Goal: Information Seeking & Learning: Learn about a topic

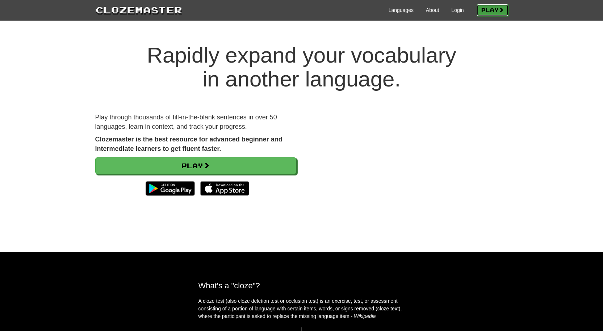
click at [486, 12] on link "Play" at bounding box center [493, 10] width 32 height 12
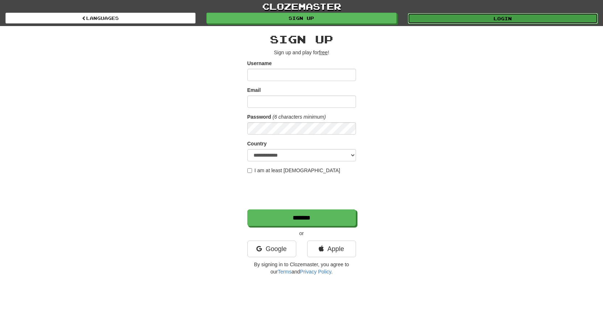
click at [456, 23] on link "Login" at bounding box center [503, 18] width 190 height 11
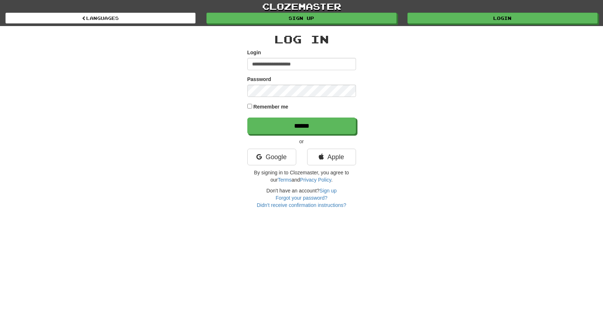
type input "**********"
click at [284, 127] on input "******" at bounding box center [302, 126] width 109 height 17
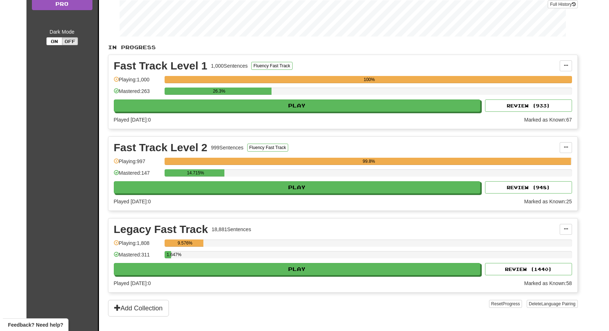
scroll to position [114, 0]
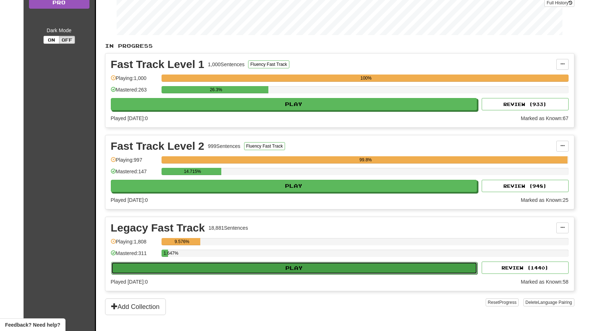
click at [270, 267] on button "Play" at bounding box center [294, 268] width 367 height 12
select select "**"
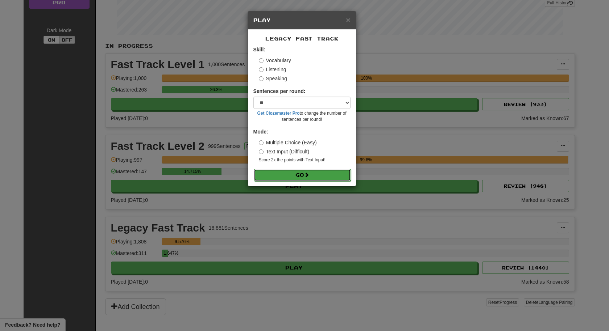
click at [307, 176] on span at bounding box center [306, 174] width 5 height 5
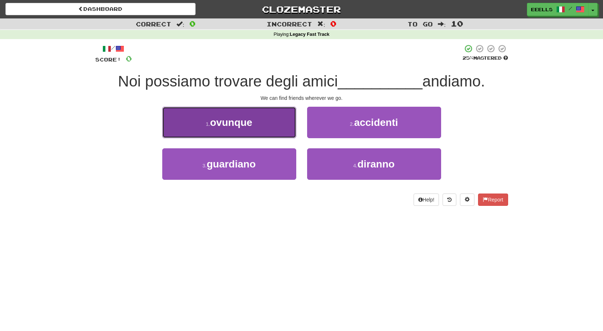
click at [264, 123] on button "1 . ovunque" at bounding box center [229, 123] width 134 height 32
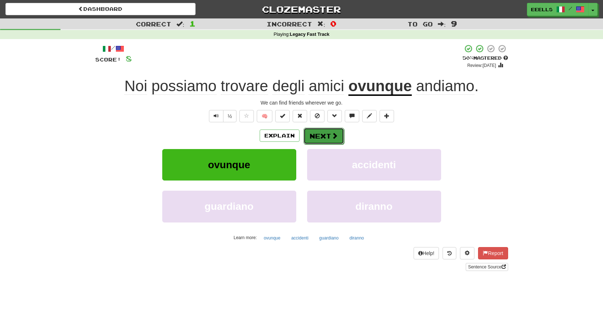
click at [321, 132] on button "Next" at bounding box center [324, 136] width 41 height 17
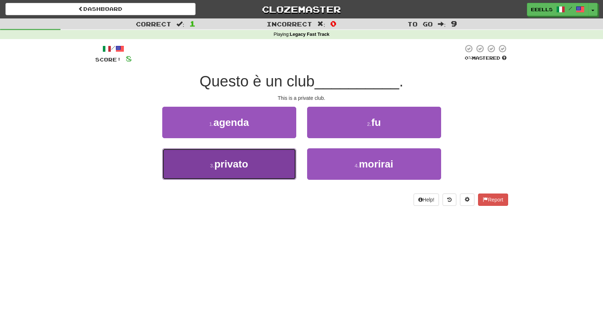
click at [264, 164] on button "3 . privato" at bounding box center [229, 165] width 134 height 32
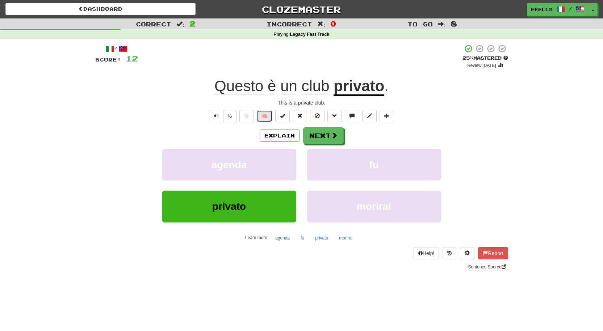
click at [267, 116] on button "🧠" at bounding box center [265, 116] width 16 height 12
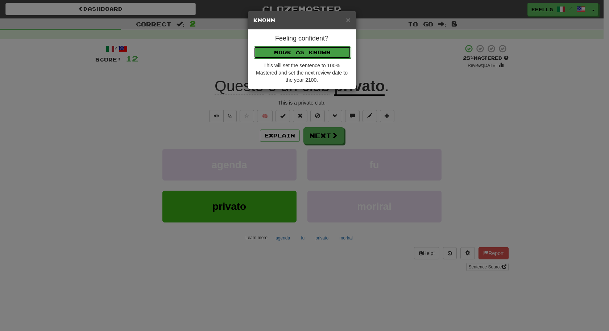
click at [296, 53] on button "Mark as Known" at bounding box center [302, 52] width 97 height 12
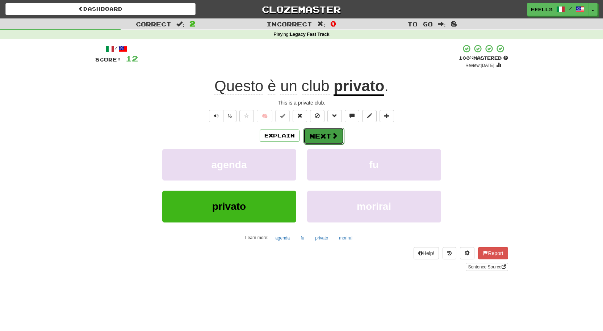
click at [334, 136] on span at bounding box center [334, 136] width 7 height 7
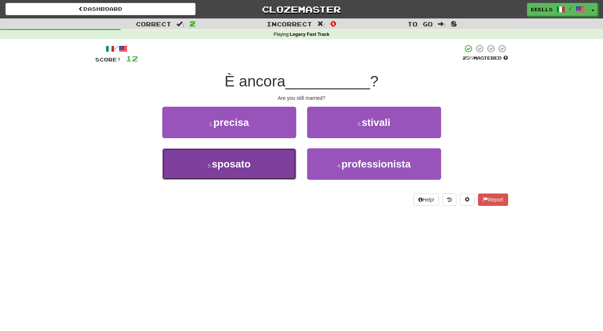
click at [265, 165] on button "3 . [PERSON_NAME]" at bounding box center [229, 165] width 134 height 32
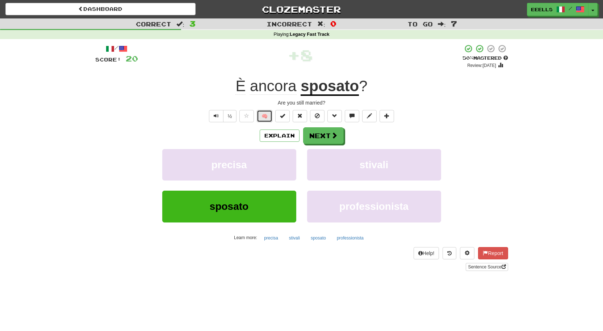
click at [264, 116] on button "🧠" at bounding box center [265, 116] width 16 height 12
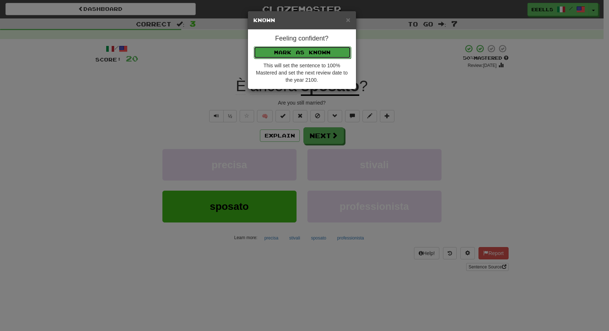
click at [303, 54] on button "Mark as Known" at bounding box center [302, 52] width 97 height 12
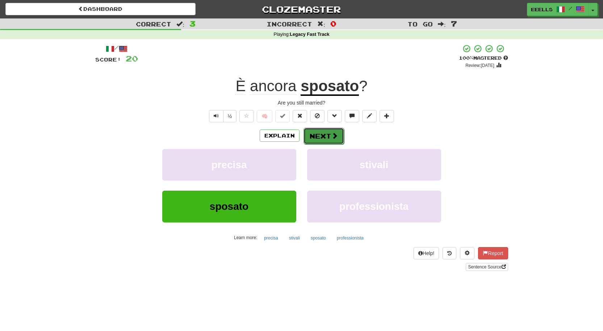
click at [318, 134] on button "Next" at bounding box center [324, 136] width 41 height 17
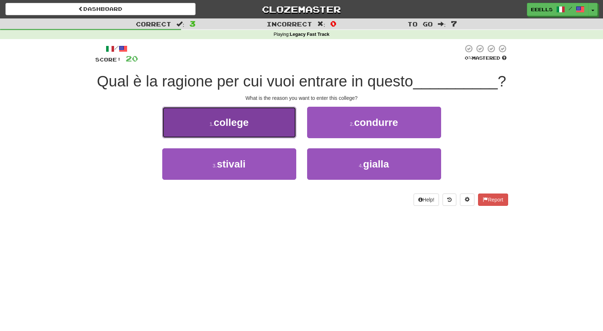
click at [270, 138] on button "1 . college" at bounding box center [229, 123] width 134 height 32
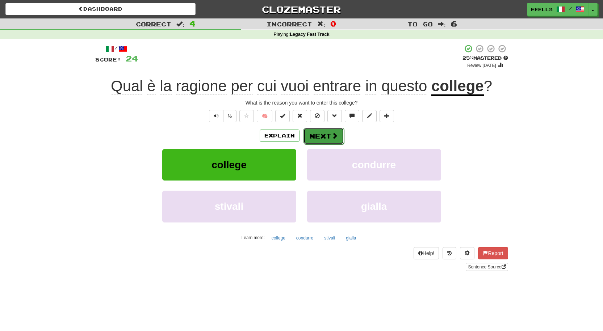
click at [320, 135] on button "Next" at bounding box center [324, 136] width 41 height 17
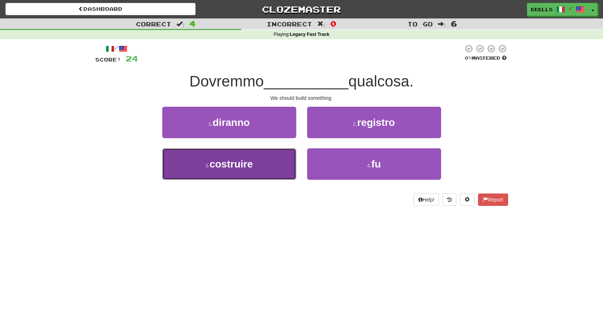
click at [277, 162] on button "3 . costruire" at bounding box center [229, 165] width 134 height 32
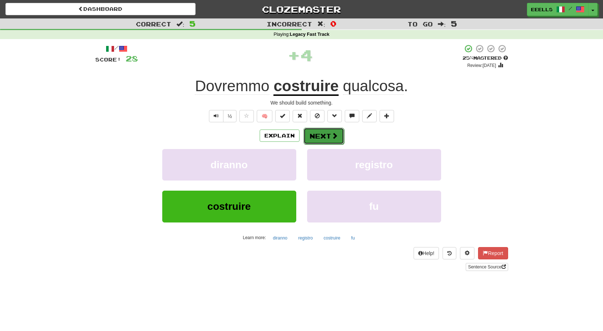
click at [330, 135] on button "Next" at bounding box center [324, 136] width 41 height 17
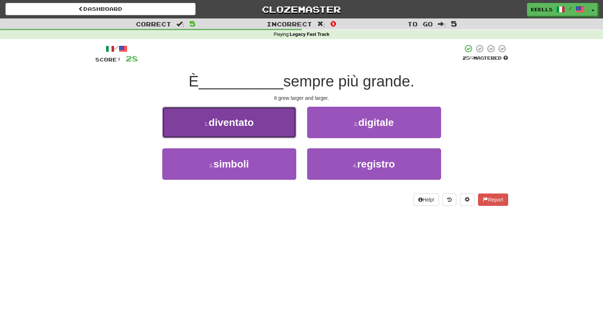
click at [274, 126] on button "1 . diventato" at bounding box center [229, 123] width 134 height 32
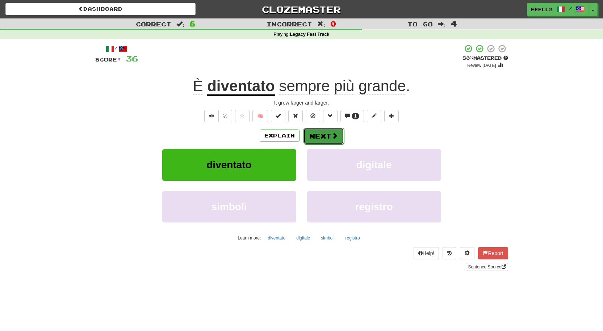
click at [326, 137] on button "Next" at bounding box center [324, 136] width 41 height 17
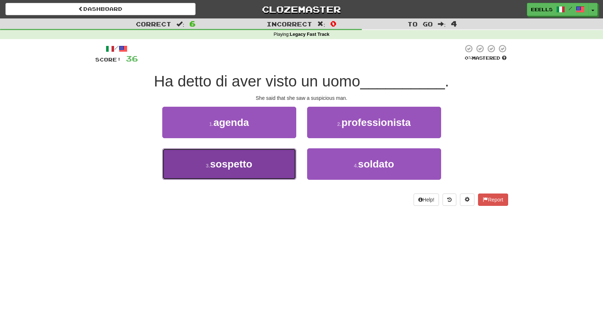
click at [279, 162] on button "3 . sospetto" at bounding box center [229, 165] width 134 height 32
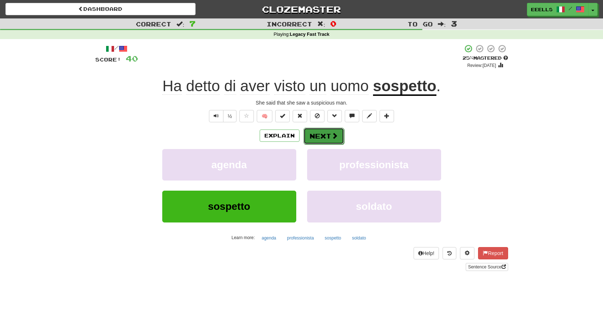
click at [324, 136] on button "Next" at bounding box center [324, 136] width 41 height 17
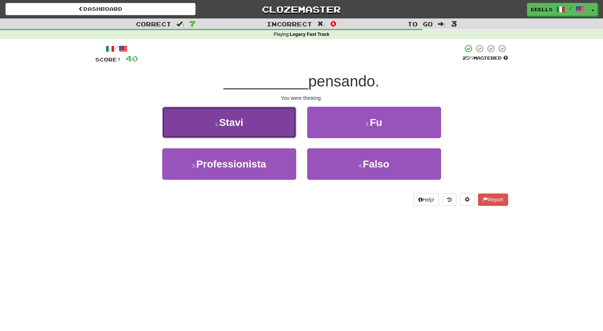
click at [277, 128] on button "1 . Stavi" at bounding box center [229, 123] width 134 height 32
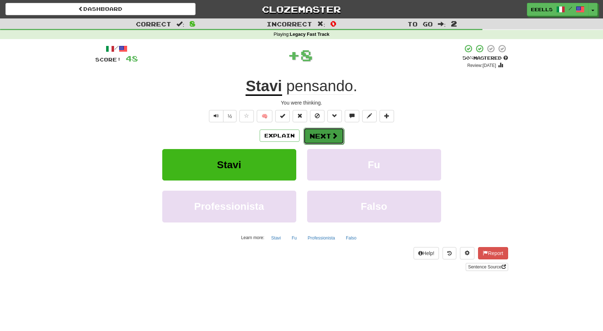
click at [317, 137] on button "Next" at bounding box center [324, 136] width 41 height 17
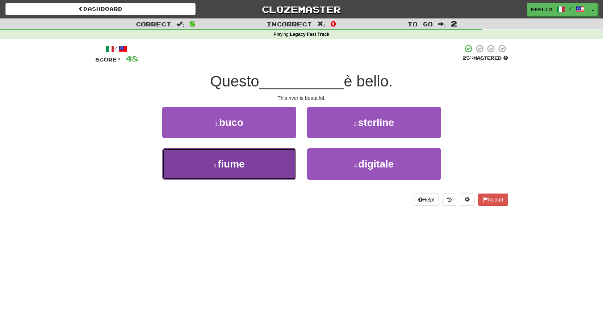
click at [270, 161] on button "3 . fiume" at bounding box center [229, 165] width 134 height 32
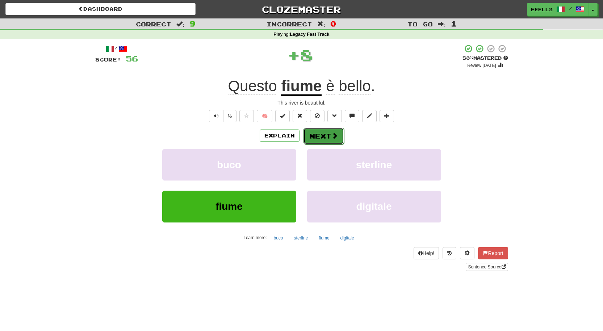
click at [318, 131] on button "Next" at bounding box center [324, 136] width 41 height 17
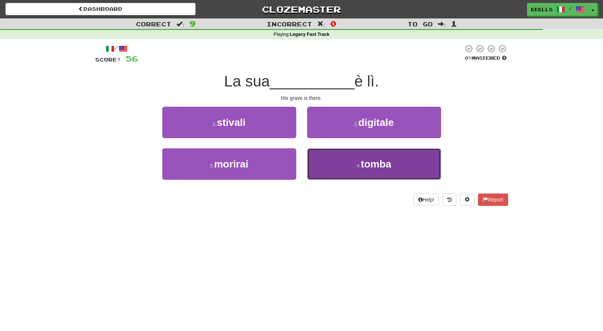
click at [358, 159] on button "4 . tomba" at bounding box center [374, 165] width 134 height 32
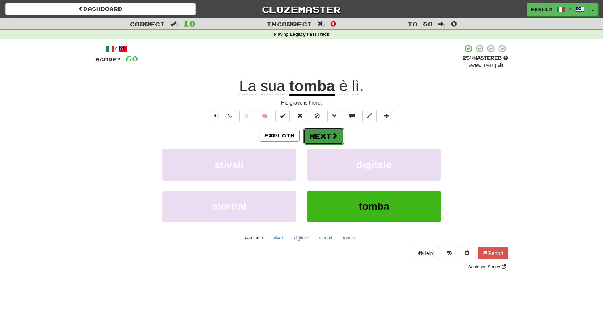
click at [331, 138] on span at bounding box center [334, 136] width 7 height 7
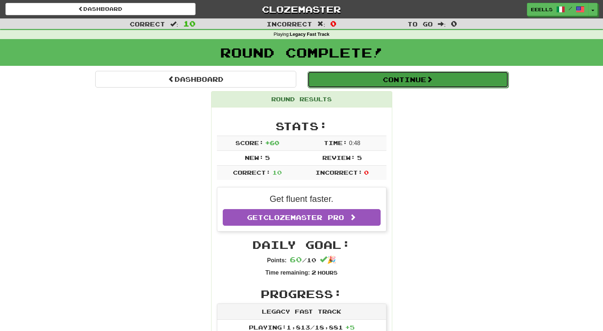
click at [363, 81] on button "Continue" at bounding box center [408, 79] width 201 height 17
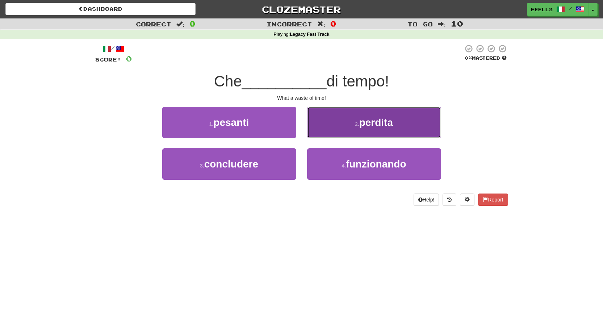
click at [363, 124] on span "perdita" at bounding box center [376, 122] width 34 height 11
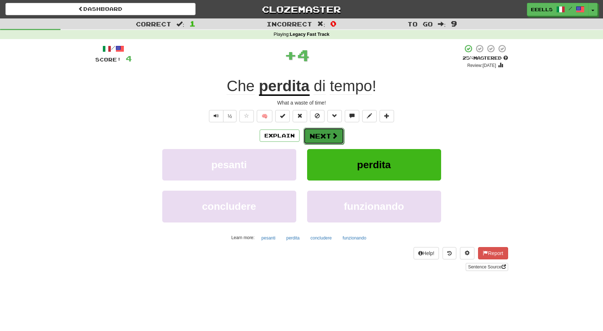
click at [327, 137] on button "Next" at bounding box center [324, 136] width 41 height 17
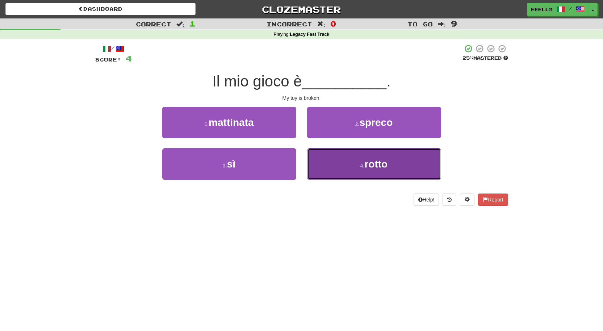
click at [344, 161] on button "4 . rotto" at bounding box center [374, 165] width 134 height 32
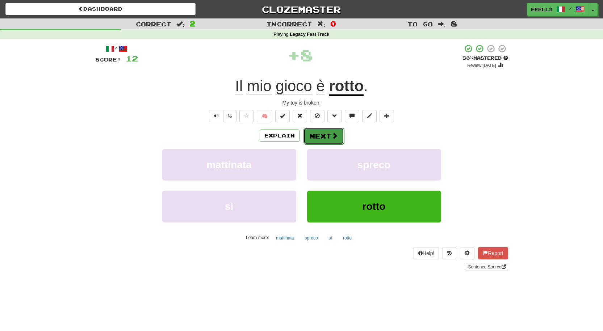
click at [333, 136] on span at bounding box center [334, 136] width 7 height 7
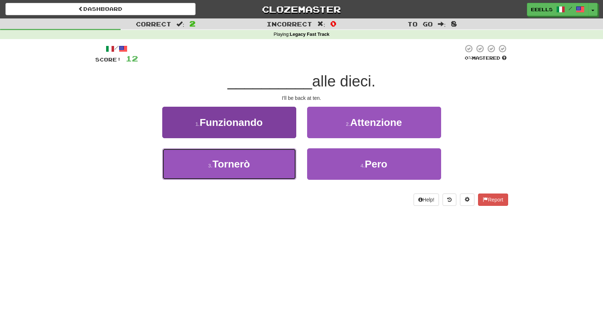
click at [280, 168] on button "3 . Tornerò" at bounding box center [229, 165] width 134 height 32
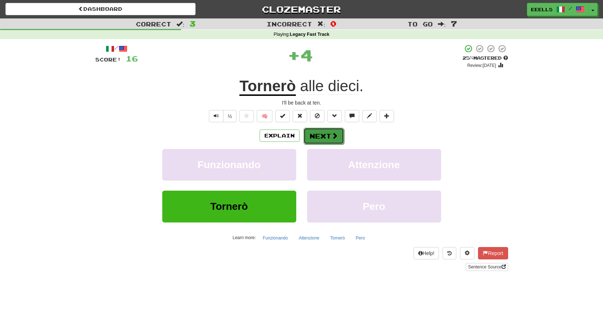
click at [324, 137] on button "Next" at bounding box center [324, 136] width 41 height 17
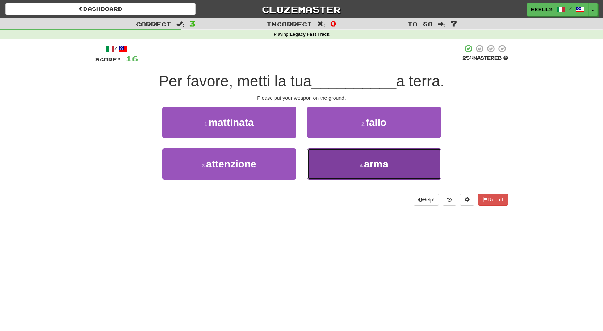
click at [366, 161] on span "arma" at bounding box center [376, 164] width 24 height 11
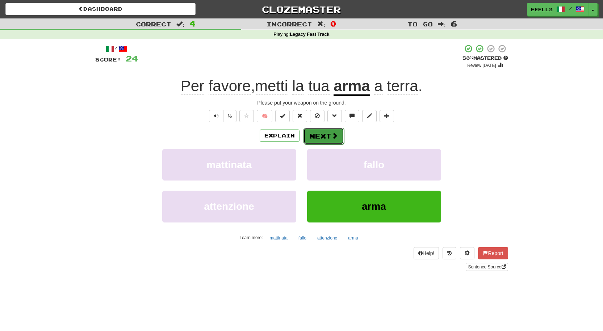
click at [334, 138] on span at bounding box center [334, 136] width 7 height 7
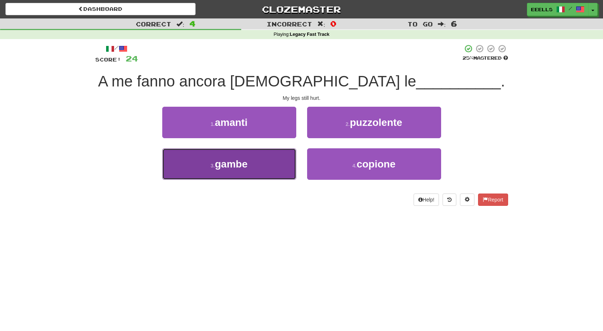
click at [277, 161] on button "3 . [GEOGRAPHIC_DATA]" at bounding box center [229, 165] width 134 height 32
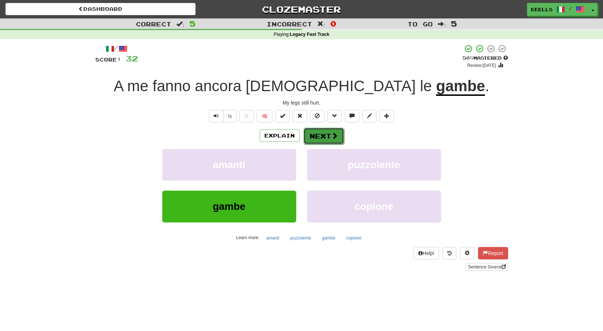
click at [321, 136] on button "Next" at bounding box center [324, 136] width 41 height 17
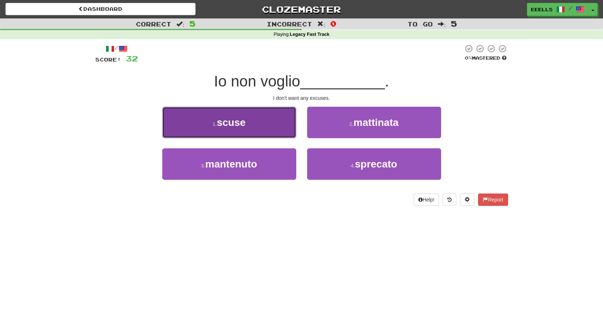
click at [293, 122] on button "1 . scuse" at bounding box center [229, 123] width 134 height 32
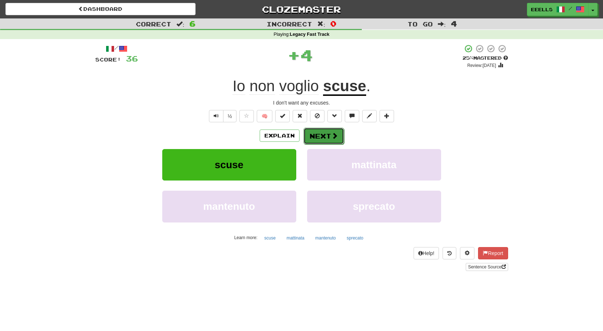
click at [332, 135] on span at bounding box center [334, 136] width 7 height 7
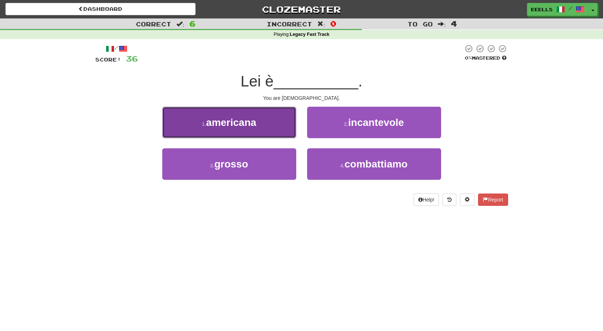
click at [284, 128] on button "1 . [DEMOGRAPHIC_DATA]" at bounding box center [229, 123] width 134 height 32
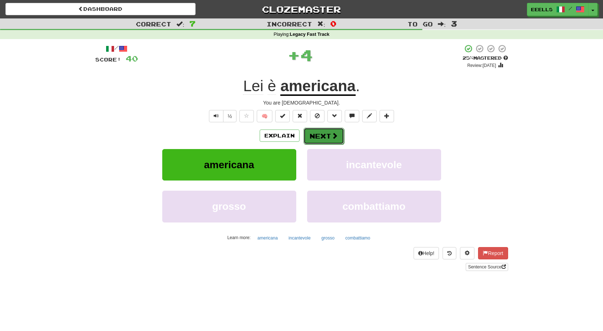
click at [324, 136] on button "Next" at bounding box center [324, 136] width 41 height 17
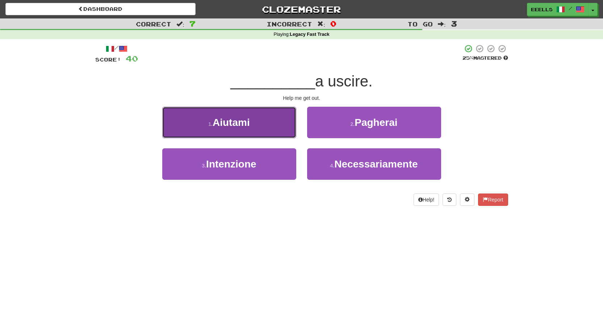
click at [283, 127] on button "1 . Aiutami" at bounding box center [229, 123] width 134 height 32
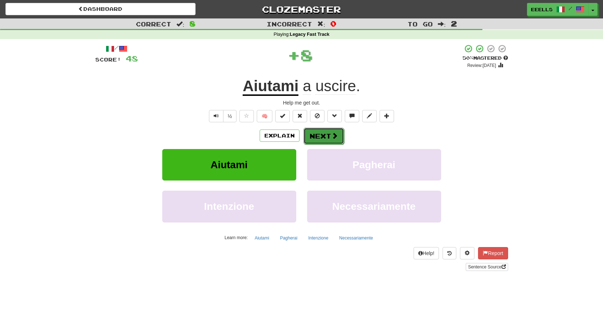
click at [318, 134] on button "Next" at bounding box center [324, 136] width 41 height 17
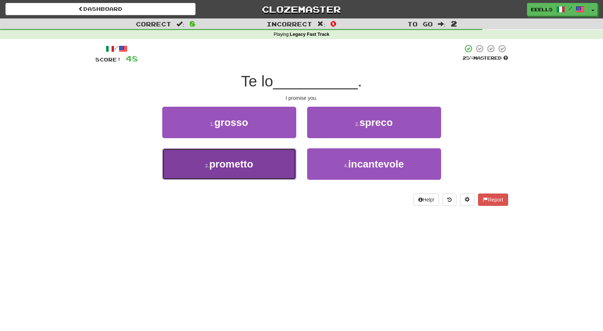
click at [281, 159] on button "3 . prometto" at bounding box center [229, 165] width 134 height 32
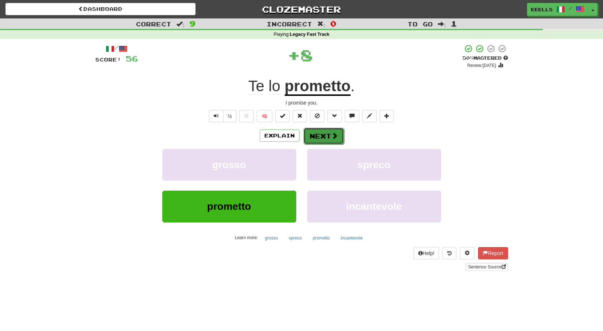
click at [324, 135] on button "Next" at bounding box center [324, 136] width 41 height 17
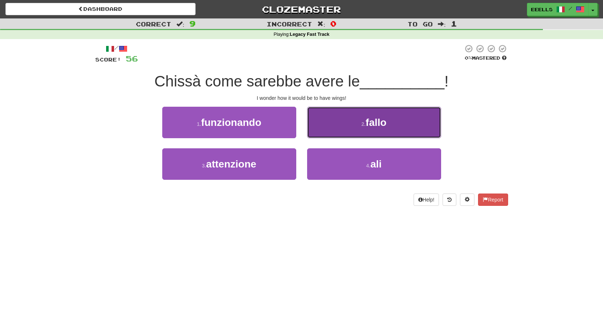
click at [387, 128] on span "fallo" at bounding box center [376, 122] width 21 height 11
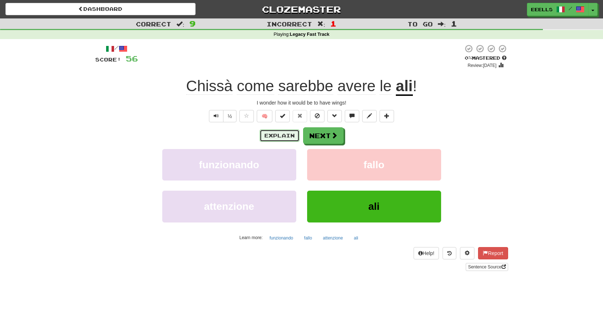
click at [288, 135] on button "Explain" at bounding box center [280, 136] width 40 height 12
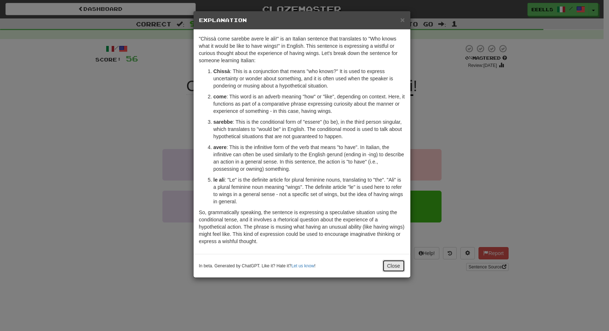
click at [394, 268] on button "Close" at bounding box center [393, 266] width 22 height 12
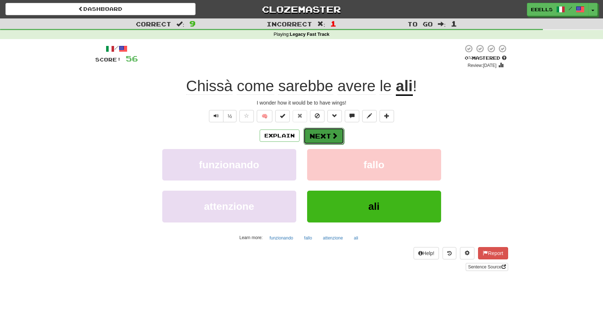
click at [331, 134] on span at bounding box center [334, 136] width 7 height 7
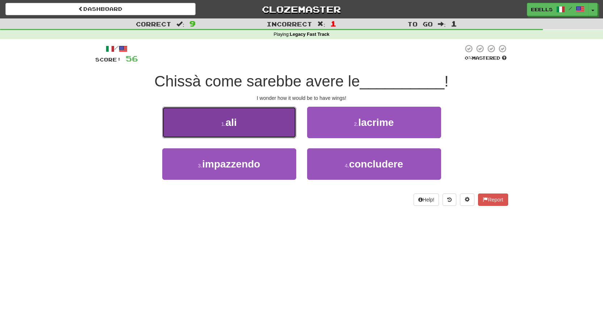
click at [284, 130] on button "1 . ali" at bounding box center [229, 123] width 134 height 32
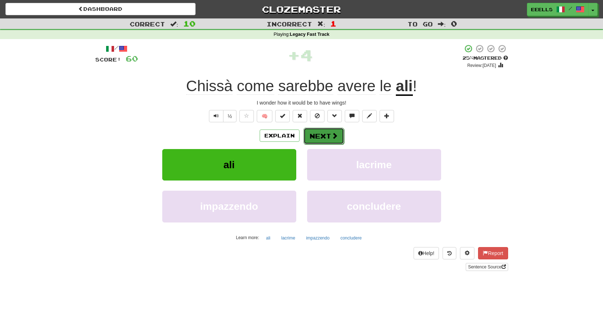
click at [318, 138] on button "Next" at bounding box center [324, 136] width 41 height 17
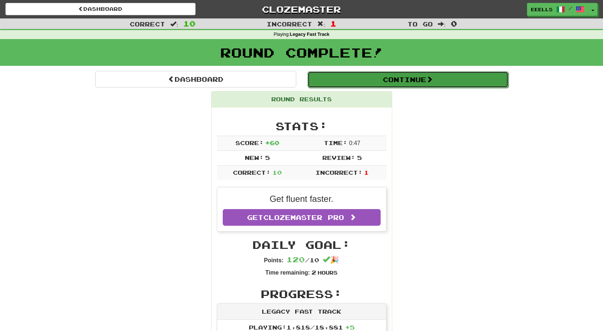
click at [380, 83] on button "Continue" at bounding box center [408, 79] width 201 height 17
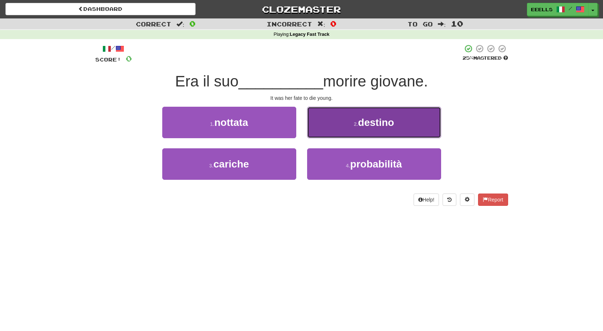
click at [352, 121] on button "2 . destino" at bounding box center [374, 123] width 134 height 32
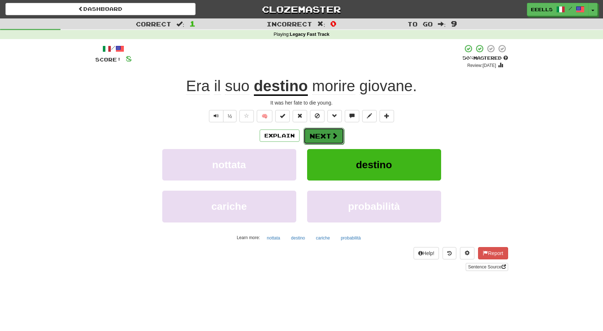
click at [327, 138] on button "Next" at bounding box center [324, 136] width 41 height 17
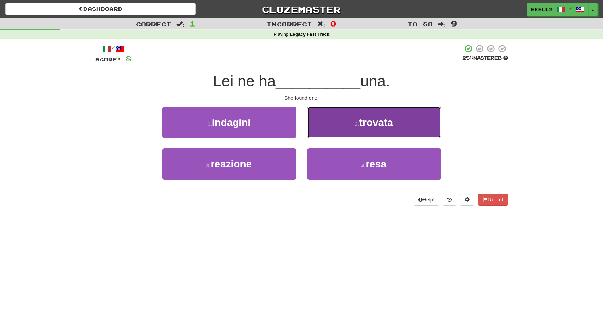
click at [350, 126] on button "2 . trovata" at bounding box center [374, 123] width 134 height 32
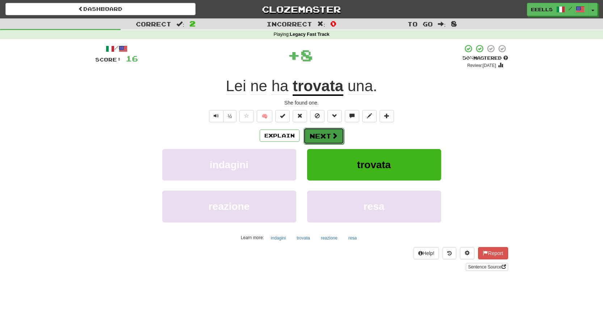
click at [325, 134] on button "Next" at bounding box center [324, 136] width 41 height 17
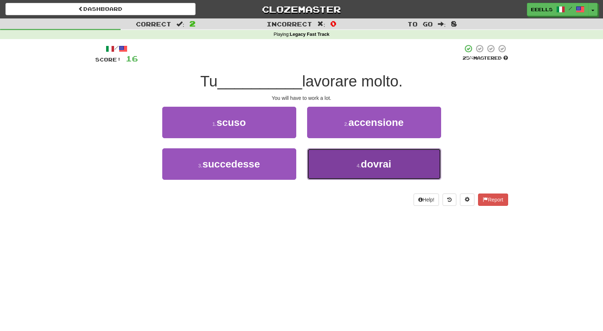
click at [352, 161] on button "4 . [GEOGRAPHIC_DATA]" at bounding box center [374, 165] width 134 height 32
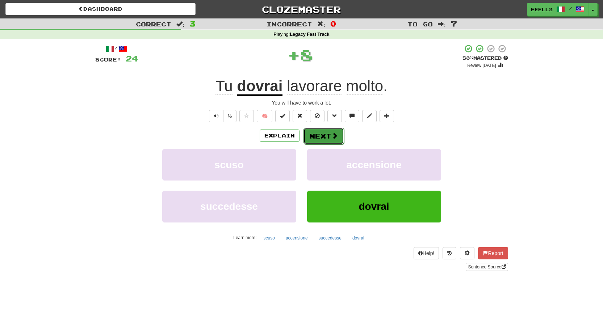
click at [329, 135] on button "Next" at bounding box center [324, 136] width 41 height 17
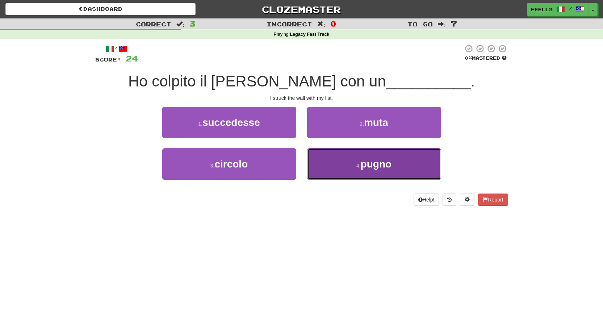
click at [360, 160] on button "4 . [GEOGRAPHIC_DATA]" at bounding box center [374, 165] width 134 height 32
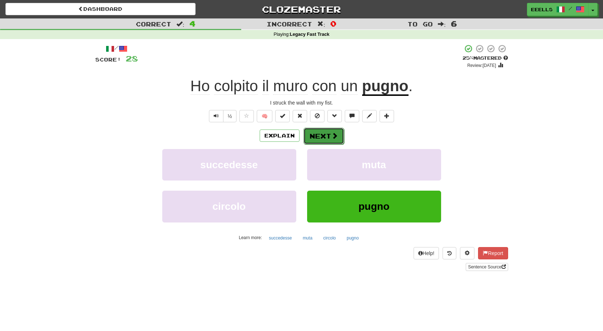
click at [331, 135] on span at bounding box center [334, 136] width 7 height 7
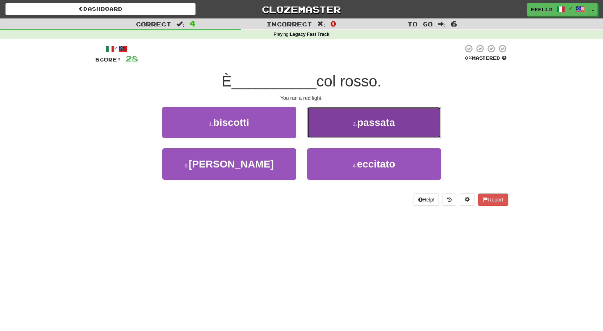
click at [361, 124] on span "passata" at bounding box center [376, 122] width 38 height 11
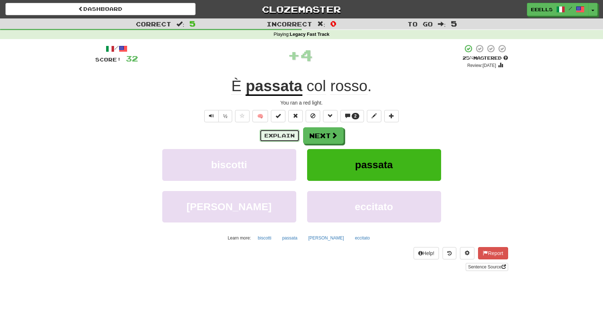
click at [287, 134] on button "Explain" at bounding box center [280, 136] width 40 height 12
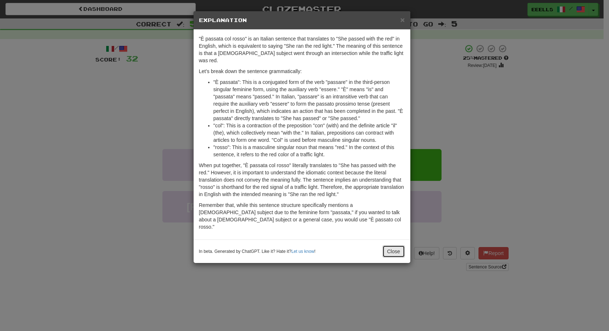
click at [393, 246] on button "Close" at bounding box center [393, 252] width 22 height 12
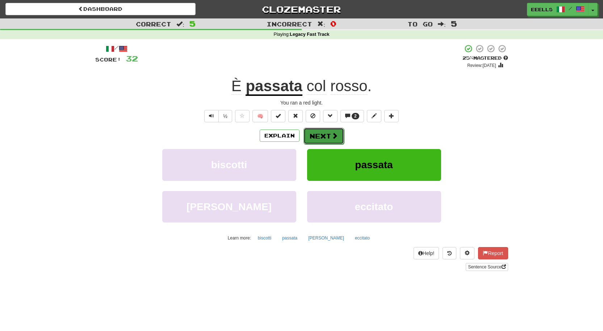
click at [333, 137] on span at bounding box center [334, 136] width 7 height 7
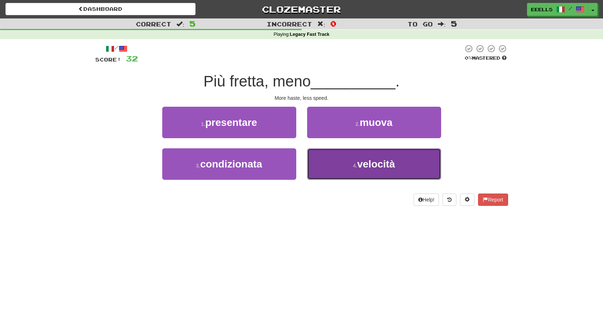
click at [345, 163] on button "4 . velocità" at bounding box center [374, 165] width 134 height 32
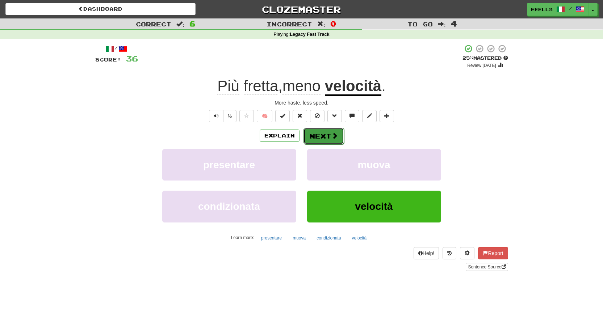
click at [324, 135] on button "Next" at bounding box center [324, 136] width 41 height 17
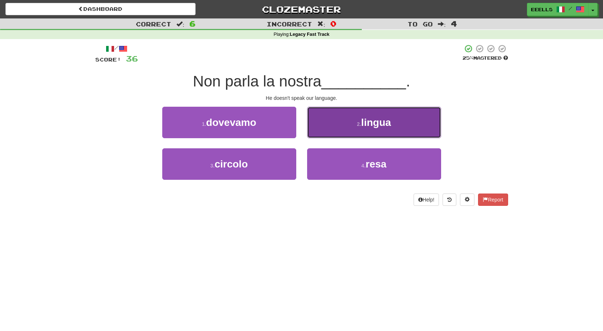
click at [345, 128] on button "2 . lingua" at bounding box center [374, 123] width 134 height 32
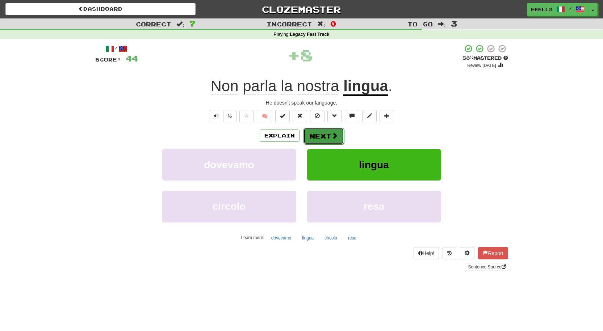
click at [329, 135] on button "Next" at bounding box center [324, 136] width 41 height 17
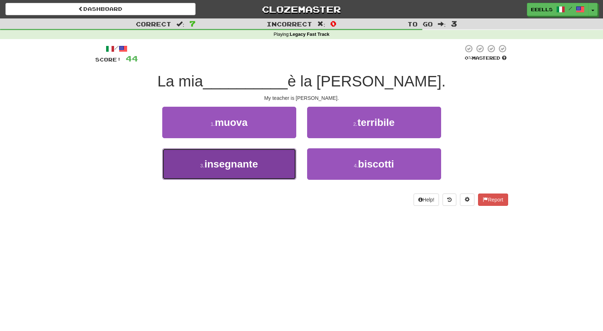
click at [281, 167] on button "3 . insegnante" at bounding box center [229, 165] width 134 height 32
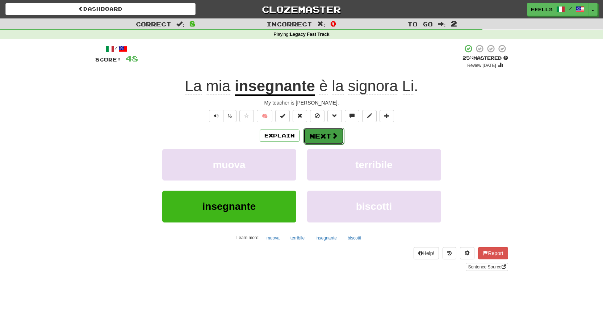
click at [322, 137] on button "Next" at bounding box center [324, 136] width 41 height 17
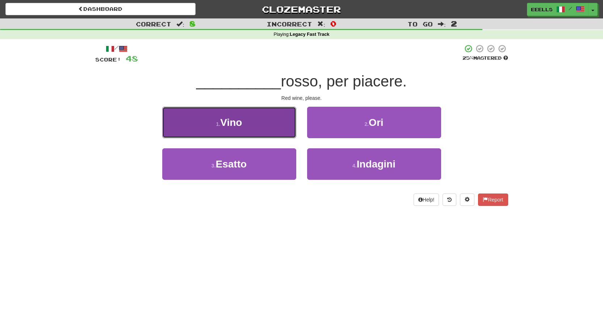
click at [286, 124] on button "1 . [GEOGRAPHIC_DATA]" at bounding box center [229, 123] width 134 height 32
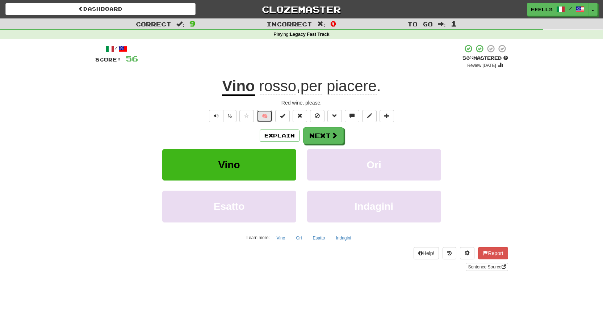
click at [267, 116] on button "🧠" at bounding box center [265, 116] width 16 height 12
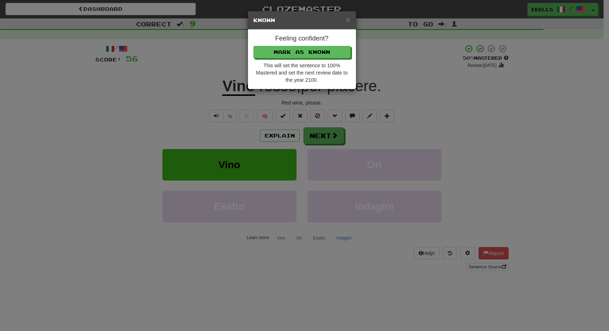
click at [427, 125] on div "× Known Feeling confident? [PERSON_NAME] as Known This will set the sentence to…" at bounding box center [304, 165] width 609 height 331
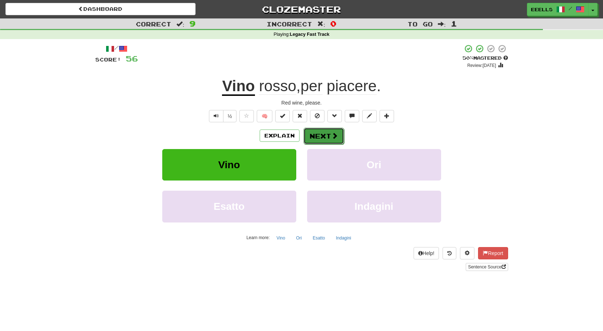
click at [335, 137] on span at bounding box center [334, 136] width 7 height 7
